Goal: Check status

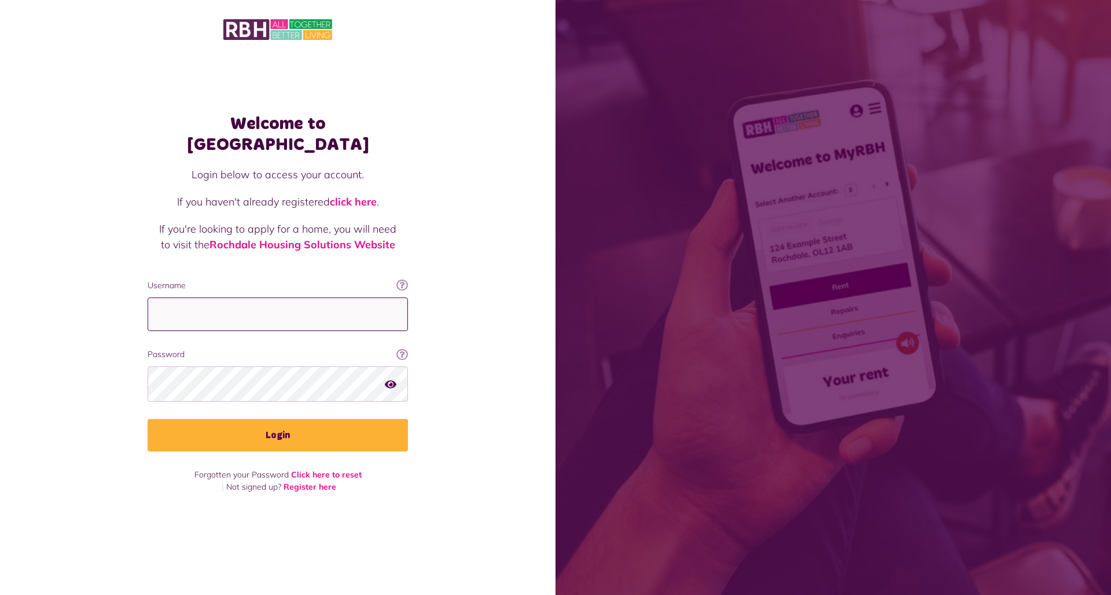
type input "**********"
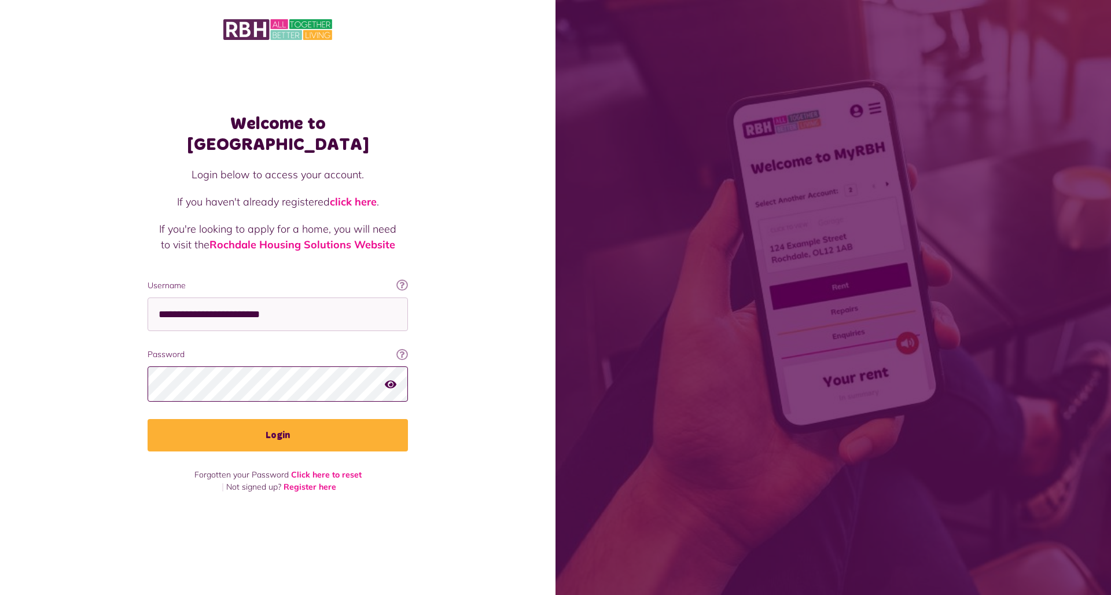
click at [278, 425] on button "Login" at bounding box center [278, 435] width 260 height 32
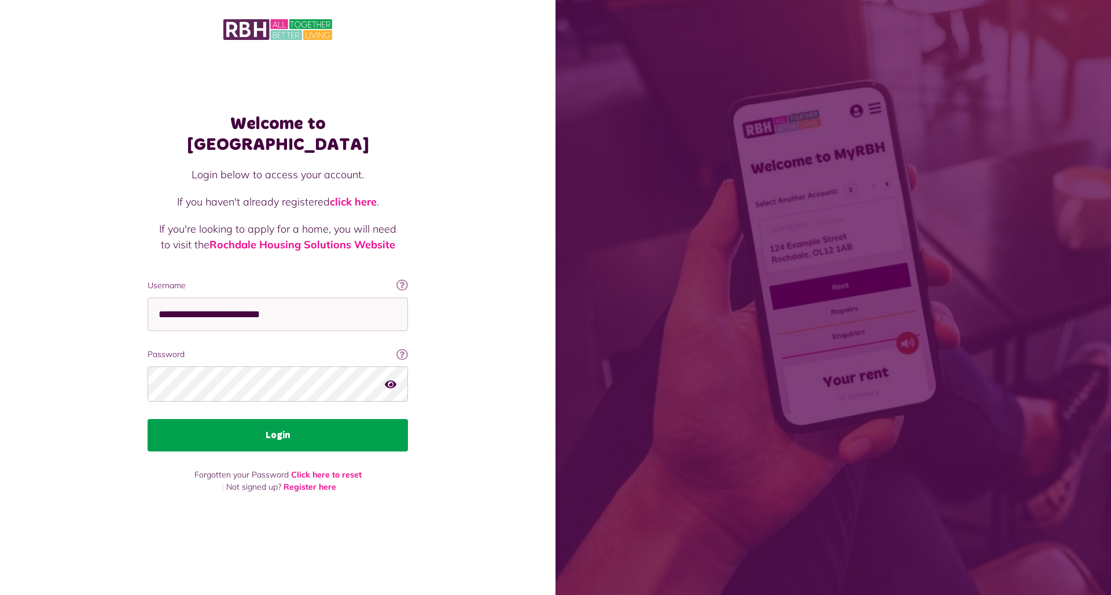
click at [295, 429] on button "Login" at bounding box center [278, 435] width 260 height 32
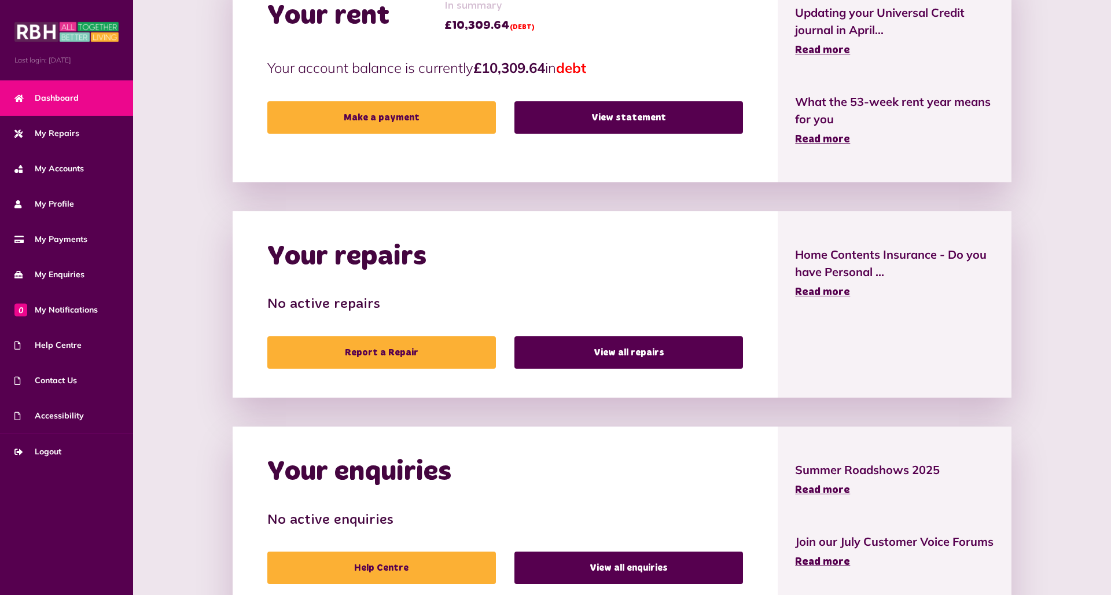
scroll to position [385, 0]
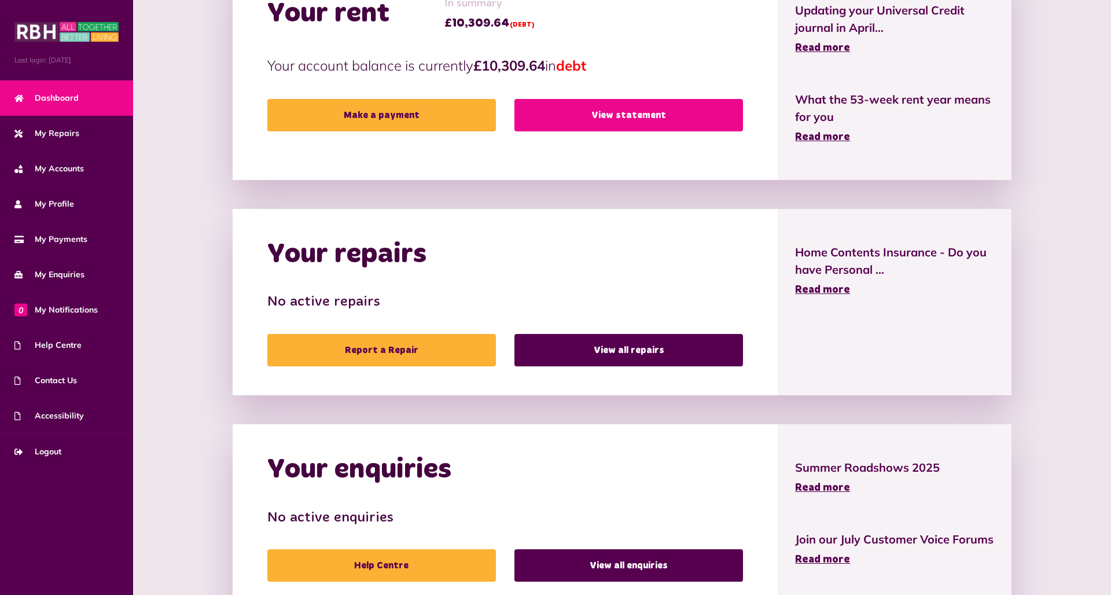
click at [626, 113] on link "View statement" at bounding box center [628, 115] width 229 height 32
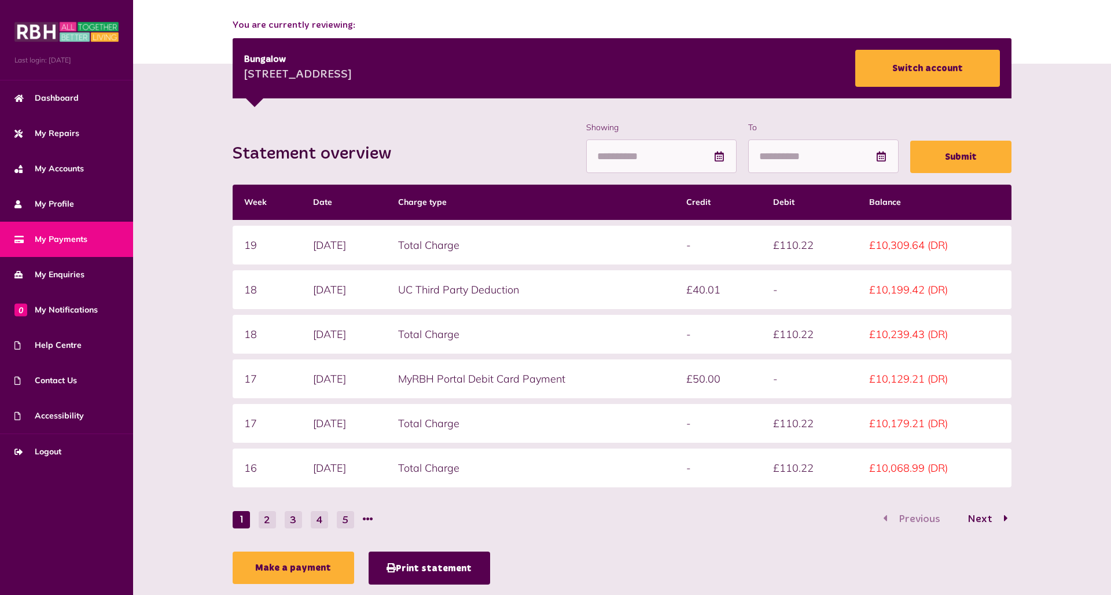
scroll to position [134, 0]
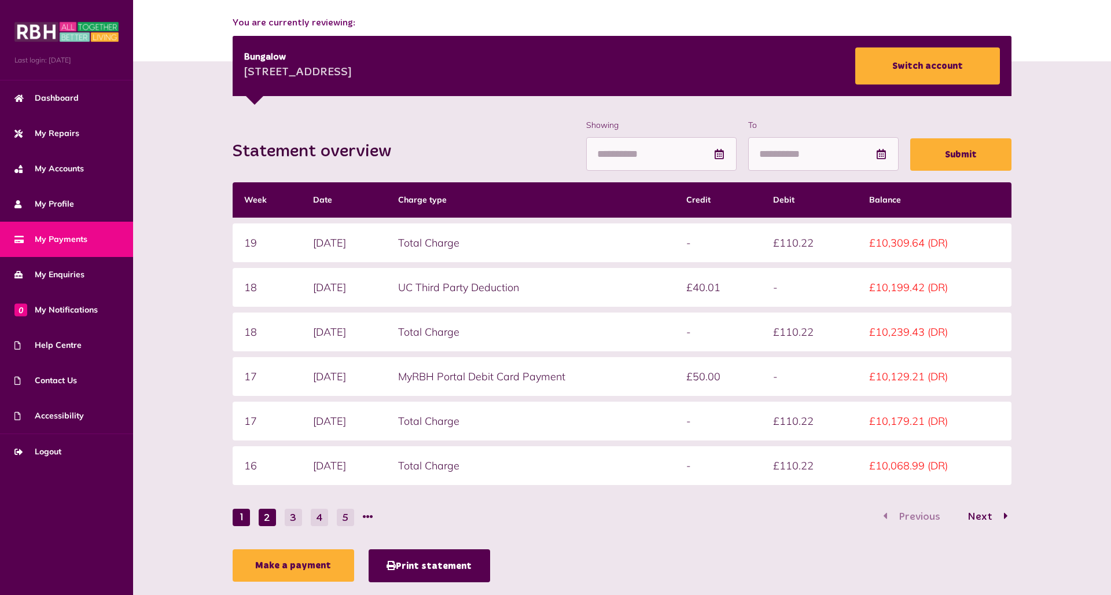
click at [268, 514] on button "2" at bounding box center [267, 517] width 17 height 17
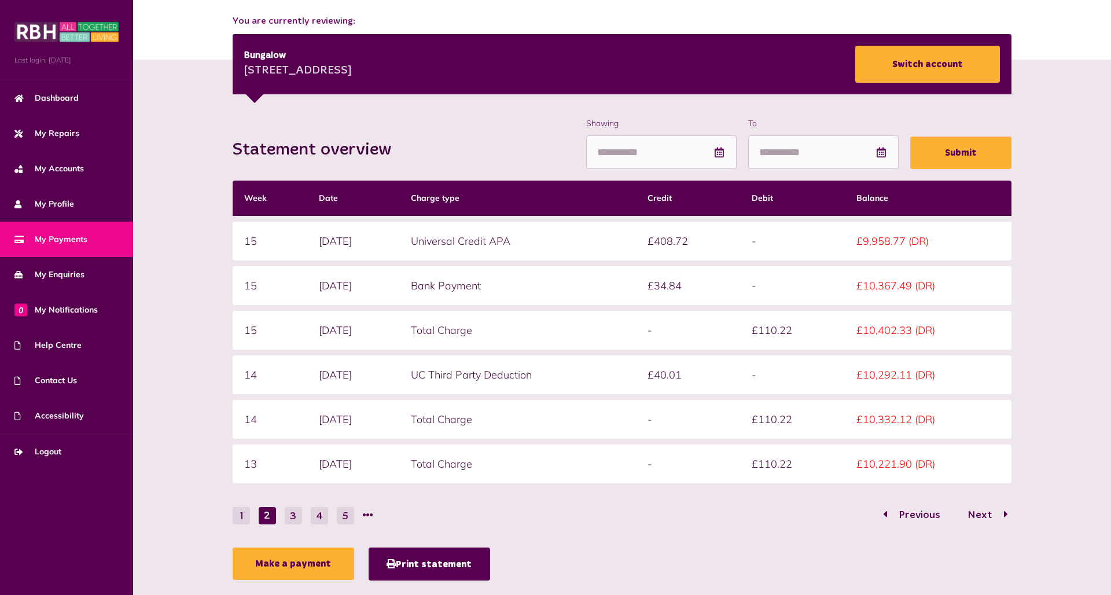
scroll to position [135, 1]
click at [247, 515] on button "1" at bounding box center [241, 515] width 17 height 17
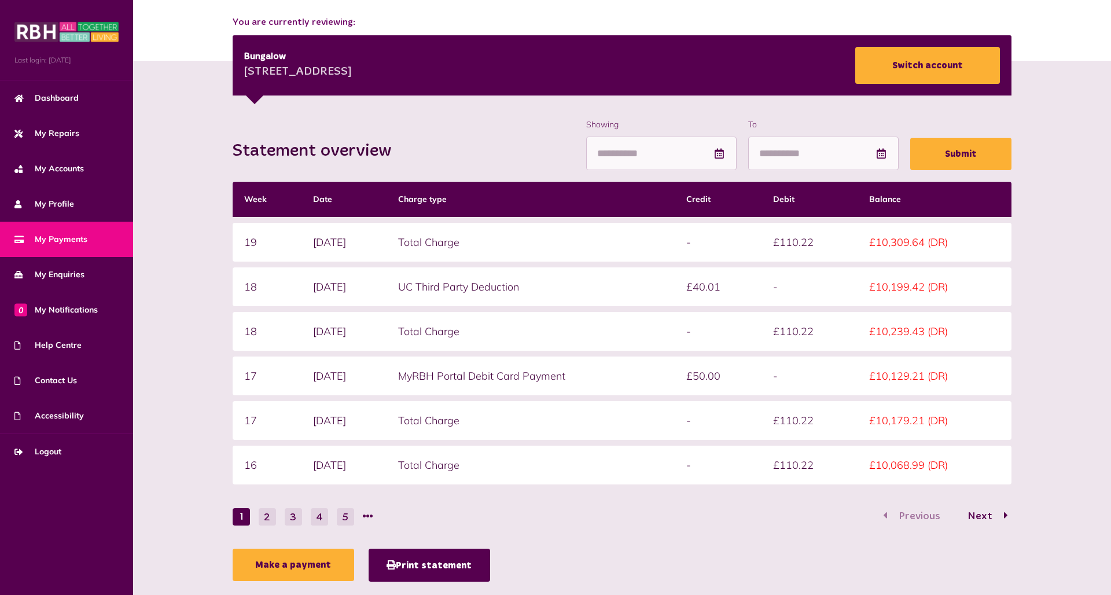
scroll to position [134, 0]
